Goal: Information Seeking & Learning: Learn about a topic

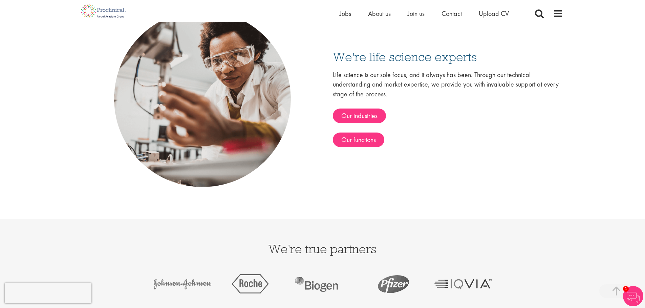
scroll to position [634, 0]
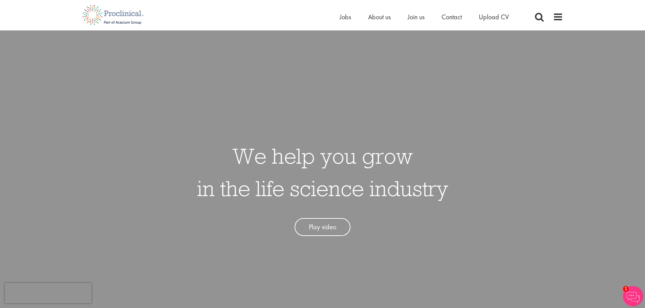
click at [441, 130] on div "We help you grow in the life science industry Play video" at bounding box center [322, 184] width 655 height 308
click at [336, 16] on div "Home Jobs About us Join us Contact Upload CV" at bounding box center [320, 12] width 486 height 25
click at [339, 17] on span "Jobs" at bounding box center [345, 17] width 12 height 9
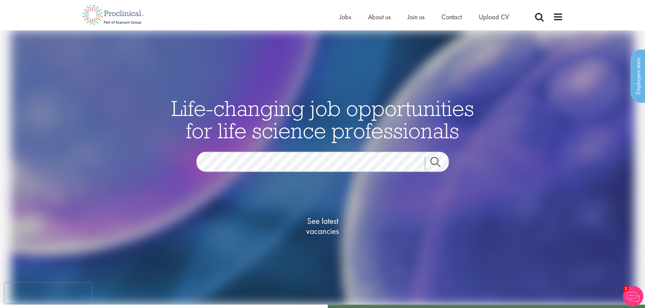
drag, startPoint x: 649, startPoint y: 54, endPoint x: 649, endPoint y: 36, distance: 18.3
